Goal: Task Accomplishment & Management: Manage account settings

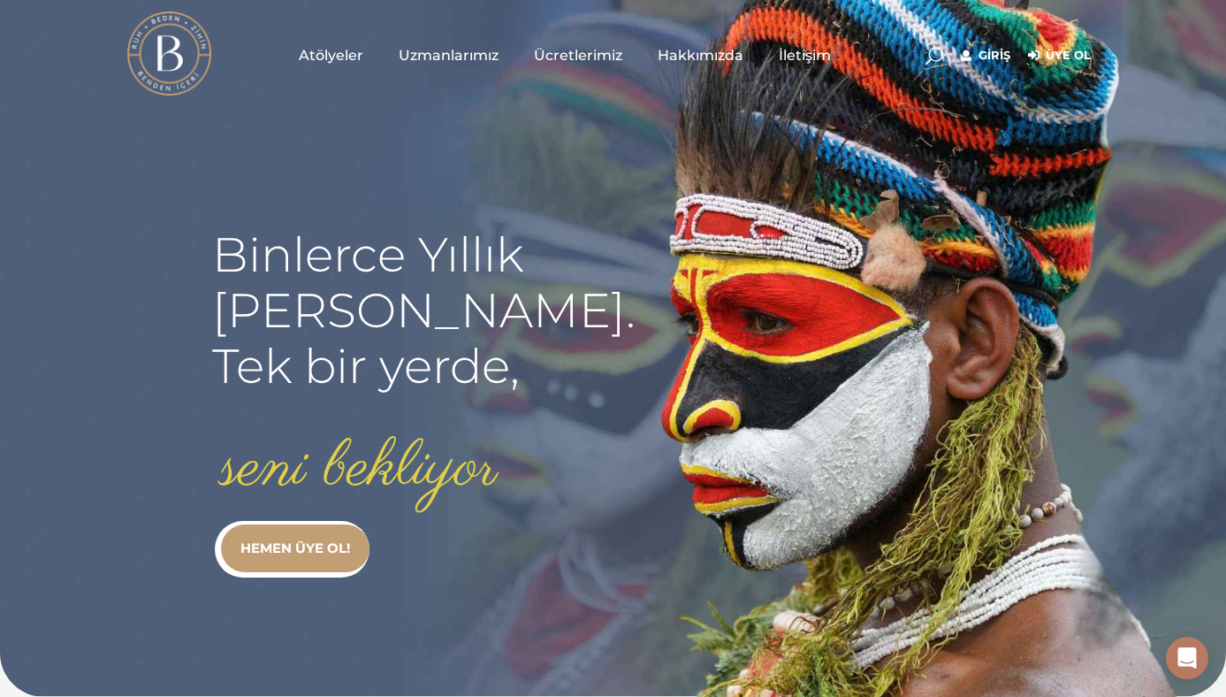
type input "[EMAIL_ADDRESS][DOMAIN_NAME]"
click at [1011, 63] on link "Giriş" at bounding box center [986, 55] width 50 height 21
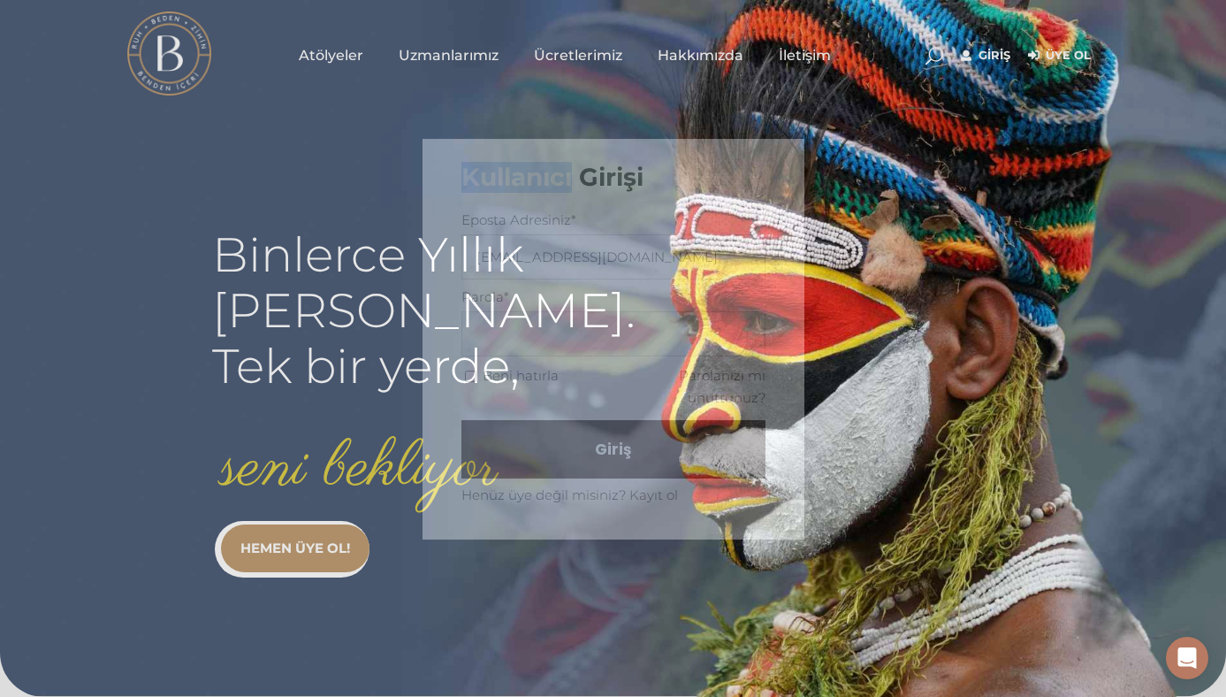
click at [1074, 62] on div "Kullanıcı Girişi Eposta Adresiniz* gufitk@gmail.com Parola* Beni hatırla Parola…" at bounding box center [613, 348] width 1226 height 697
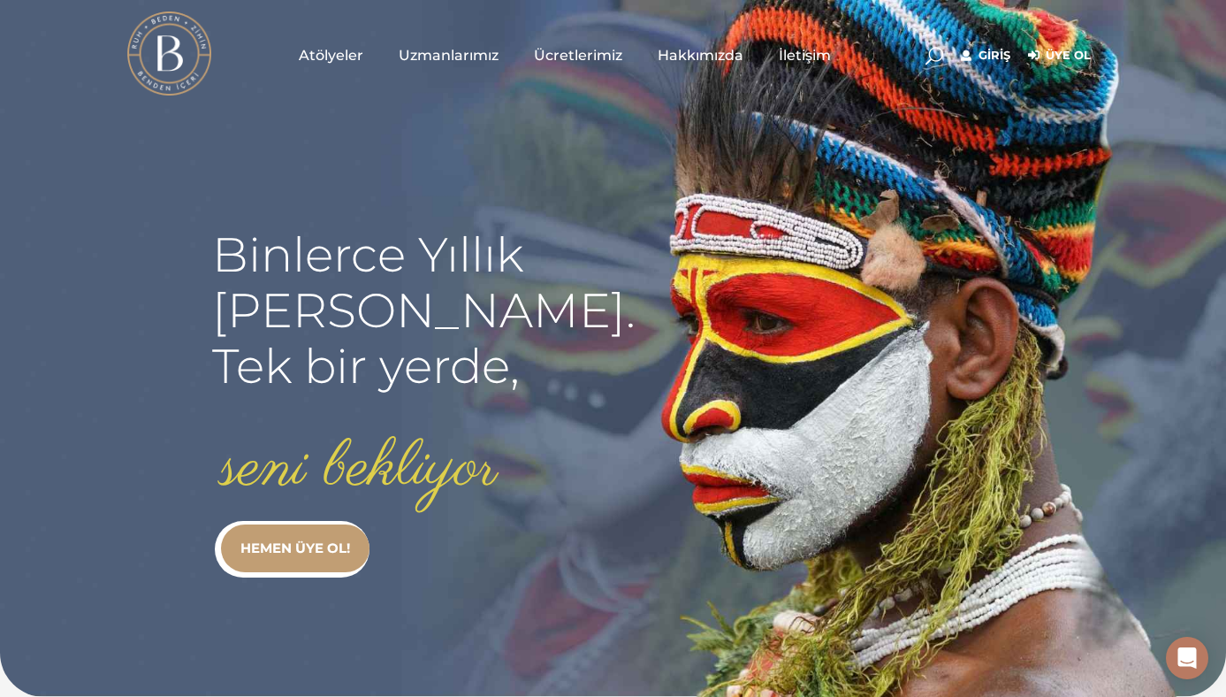
click at [1011, 58] on link "Giriş" at bounding box center [986, 55] width 50 height 21
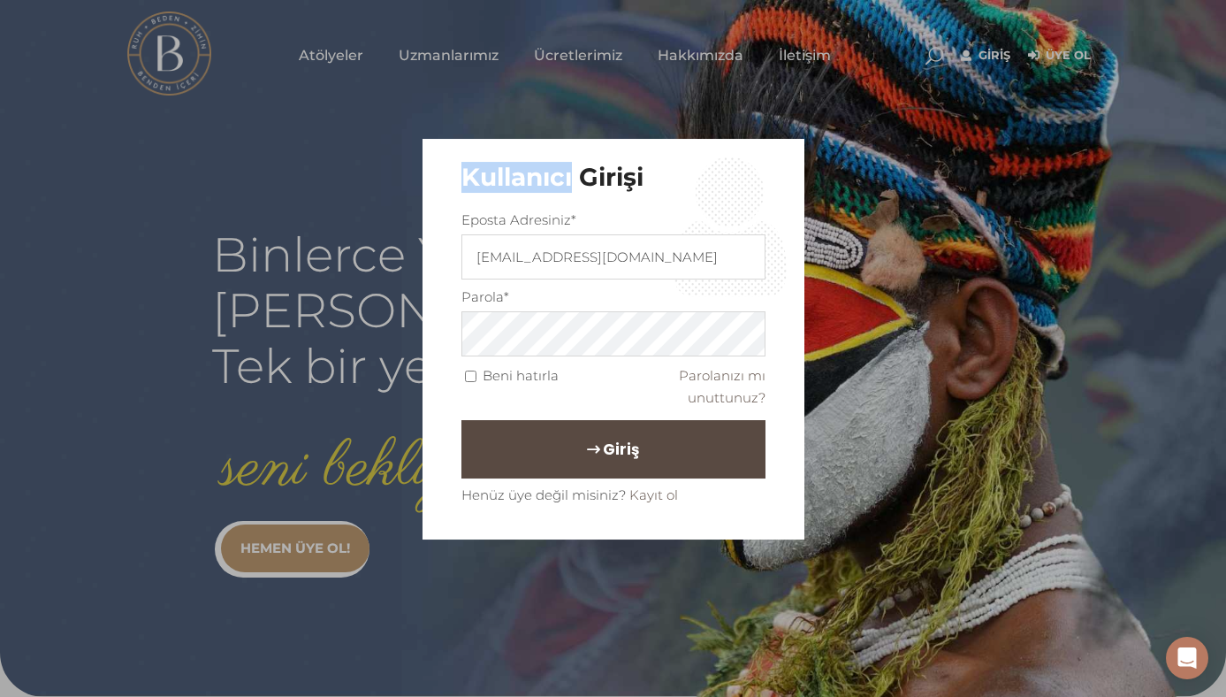
click at [646, 429] on button "Giriş" at bounding box center [614, 449] width 304 height 58
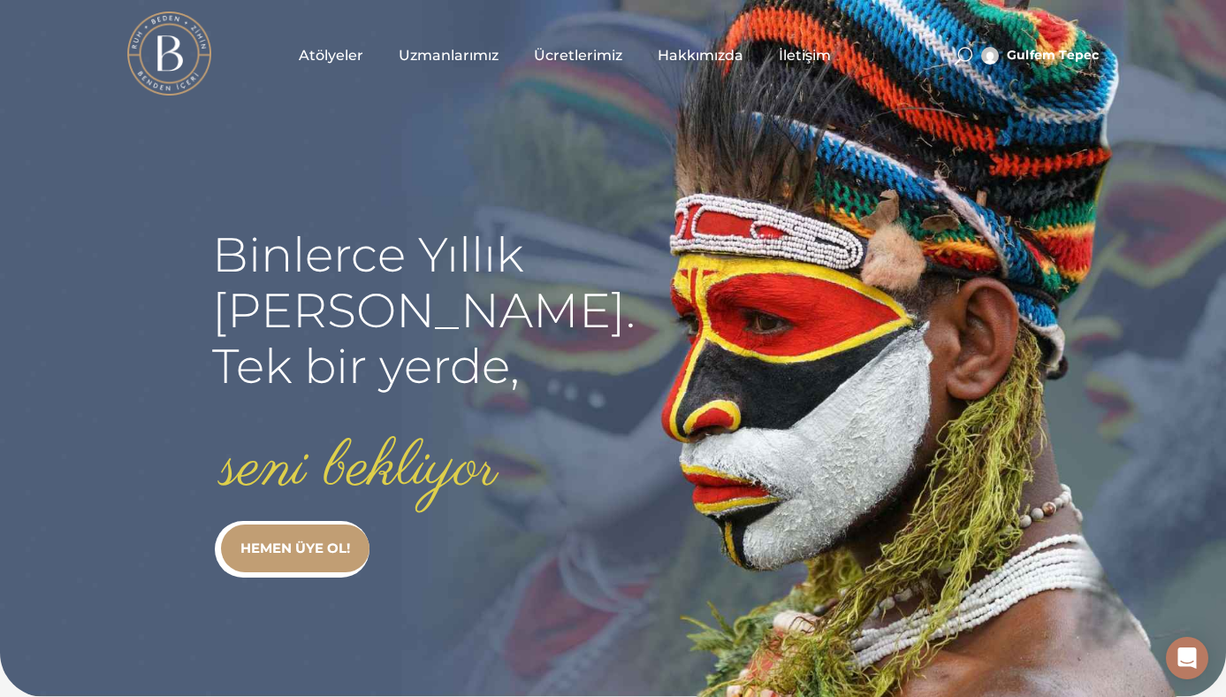
click at [299, 50] on span "Atölyeler" at bounding box center [331, 55] width 65 height 20
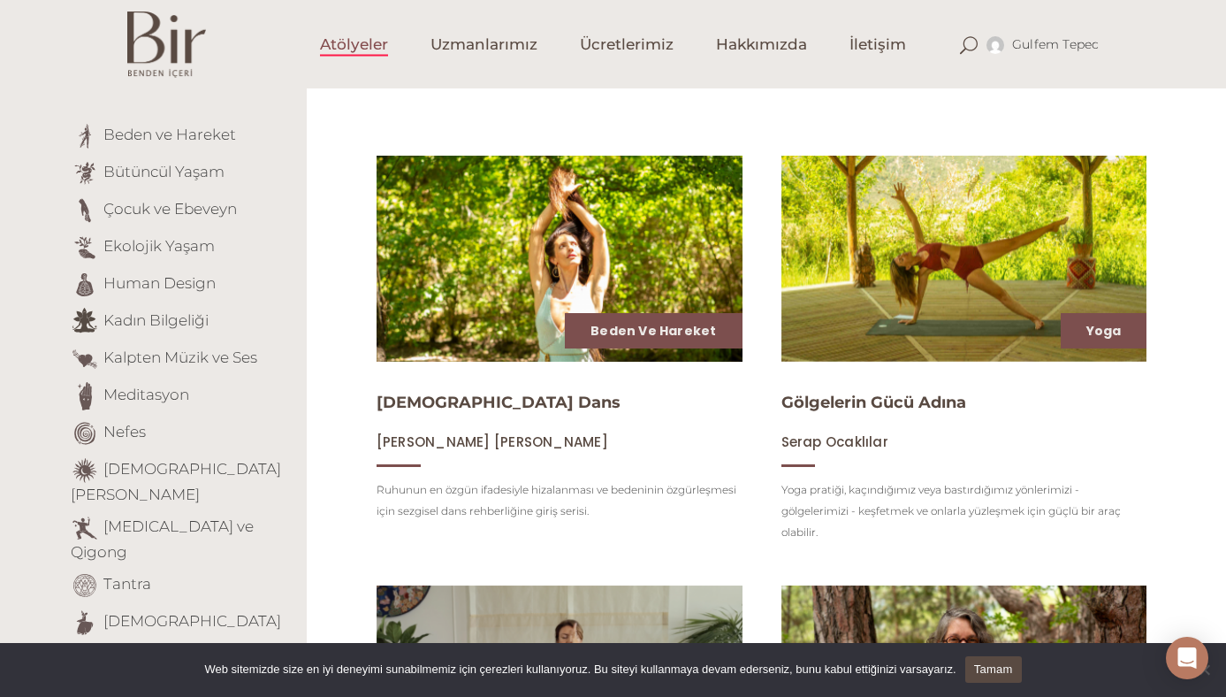
scroll to position [177, 0]
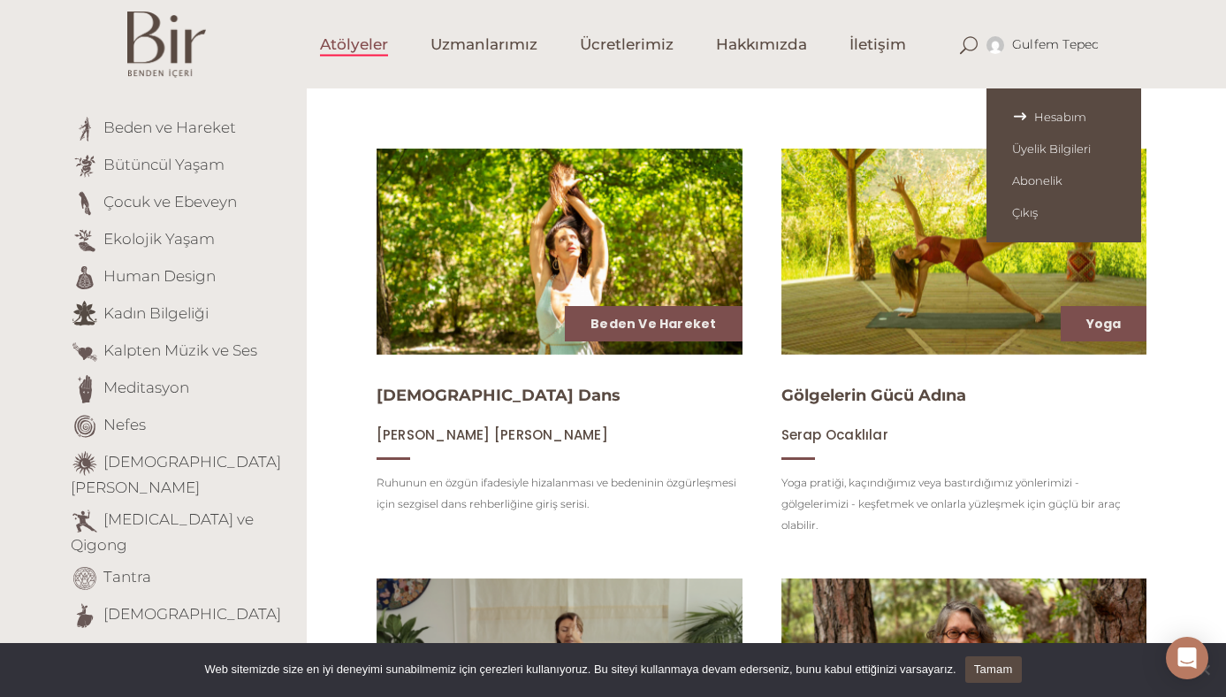
click at [1126, 125] on link "Hesabım" at bounding box center [1064, 117] width 155 height 32
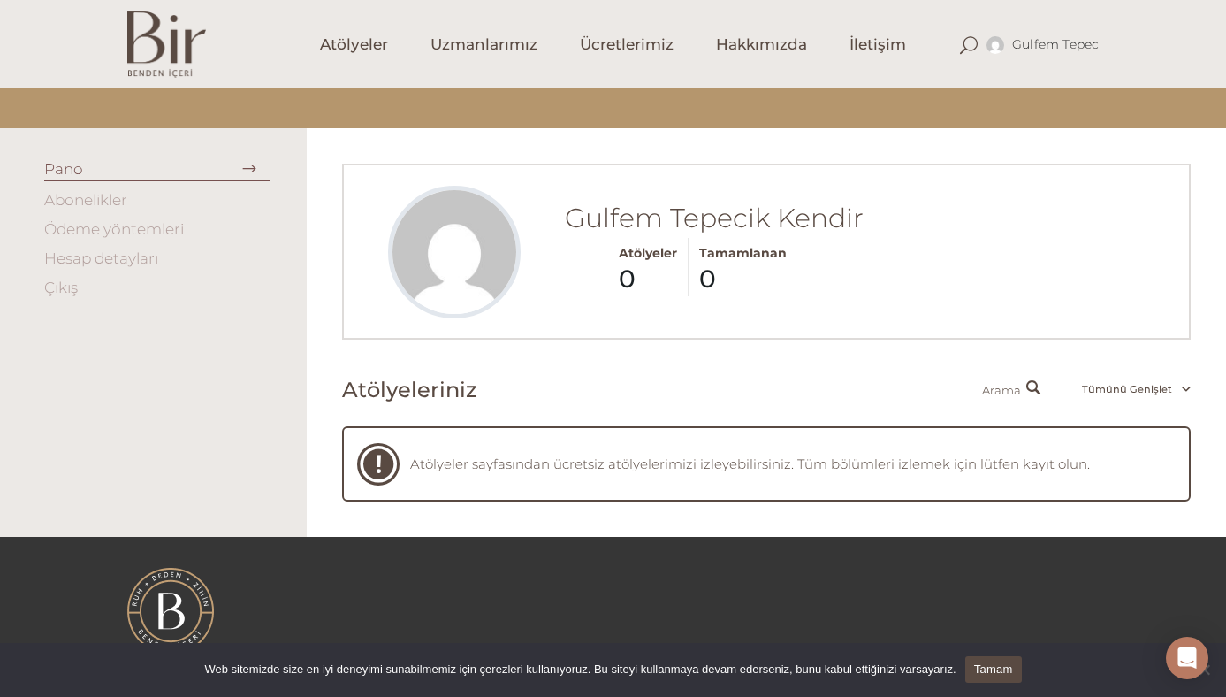
scroll to position [133, 0]
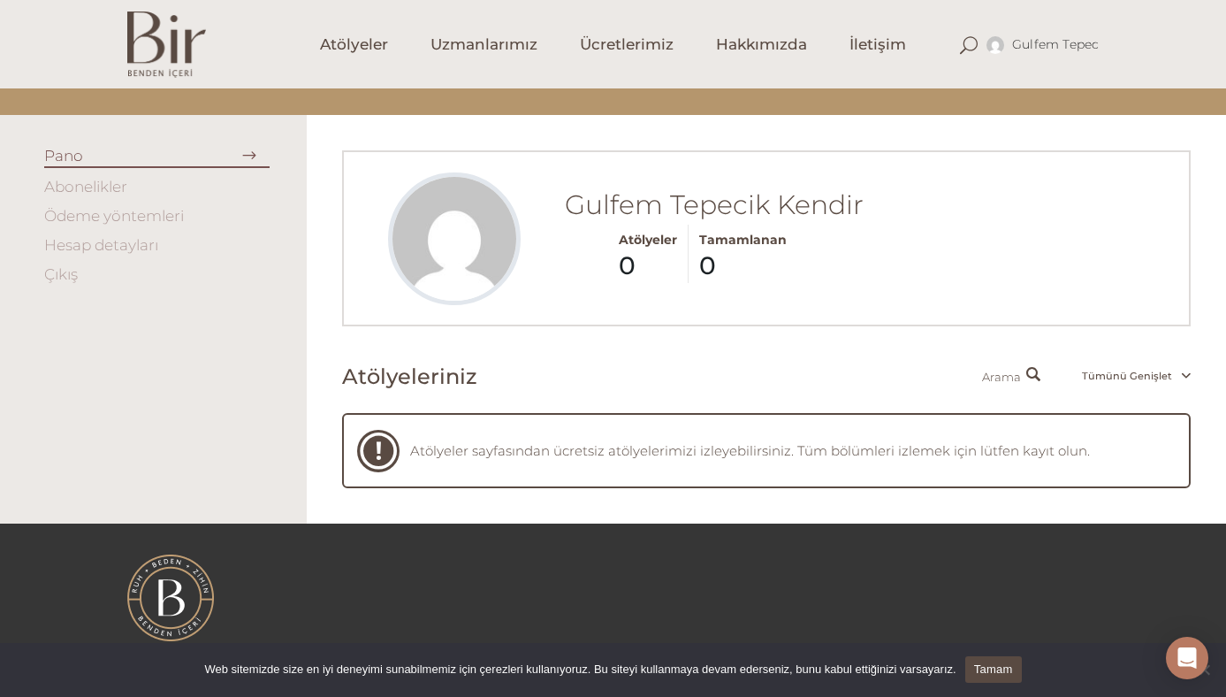
click at [63, 178] on link "Abonelikler" at bounding box center [85, 187] width 83 height 18
